Goal: Navigation & Orientation: Find specific page/section

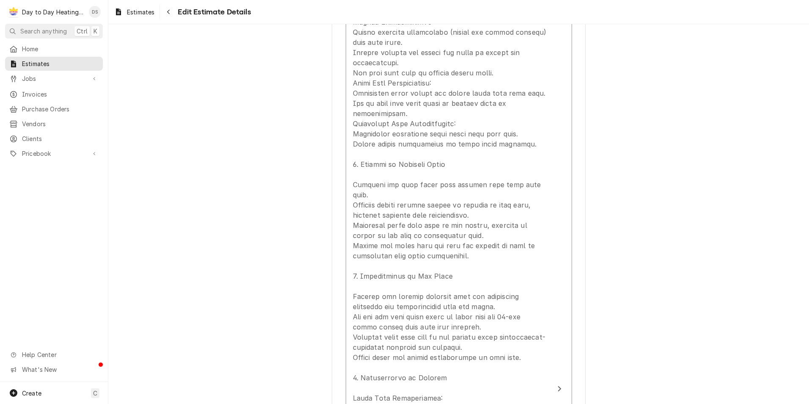
scroll to position [1186, 0]
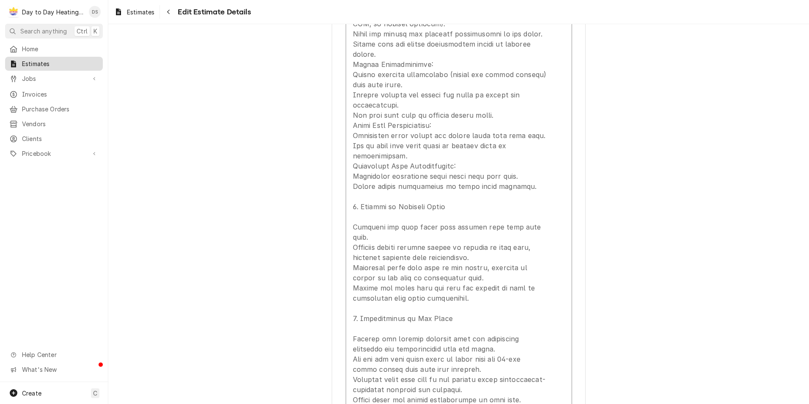
click at [34, 61] on span "Estimates" at bounding box center [60, 63] width 77 height 9
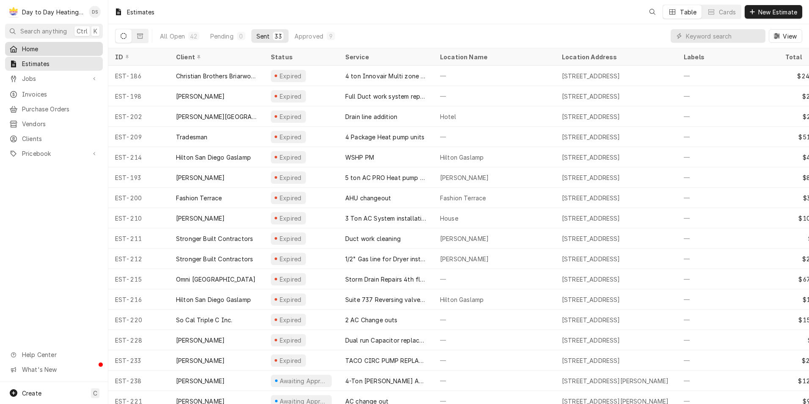
click at [34, 49] on span "Home" at bounding box center [60, 48] width 77 height 9
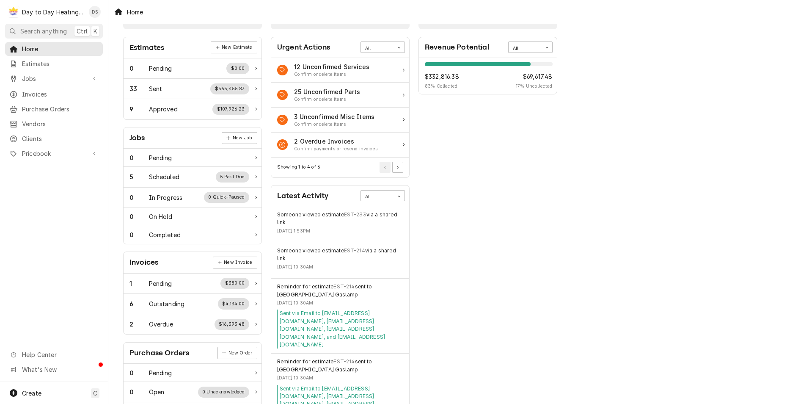
scroll to position [42, 0]
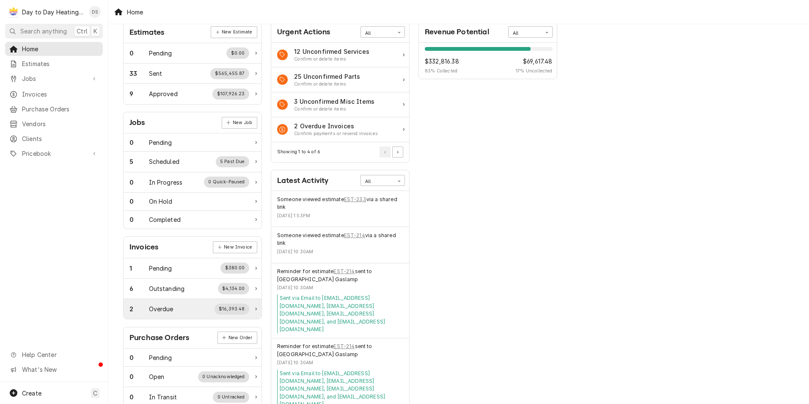
click at [173, 309] on div "Overdue" at bounding box center [161, 308] width 25 height 9
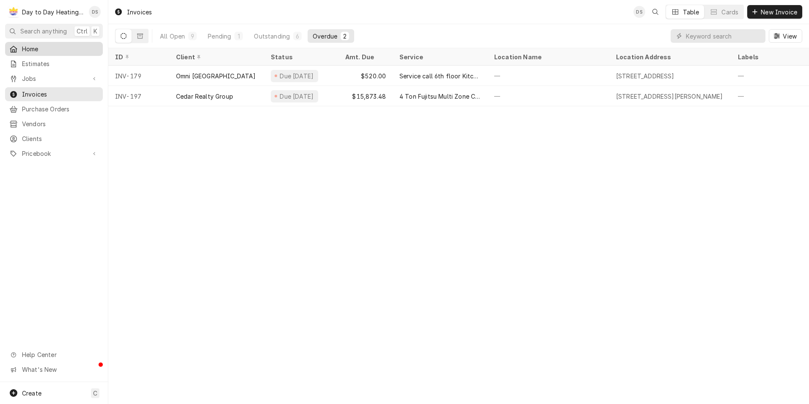
click at [41, 47] on span "Home" at bounding box center [60, 48] width 77 height 9
